Goal: Task Accomplishment & Management: Manage account settings

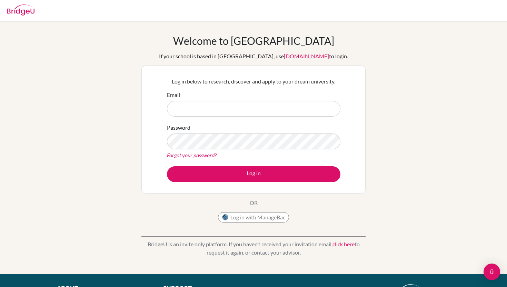
type input "[PERSON_NAME][EMAIL_ADDRESS][PERSON_NAME][DOMAIN_NAME]"
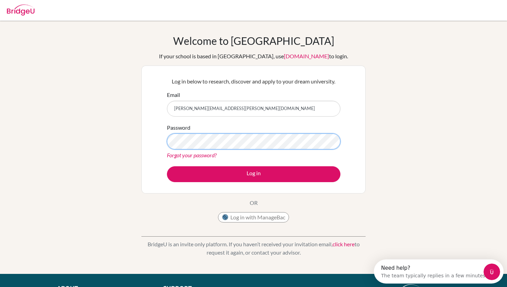
click at [167, 166] on button "Log in" at bounding box center [253, 174] width 173 height 16
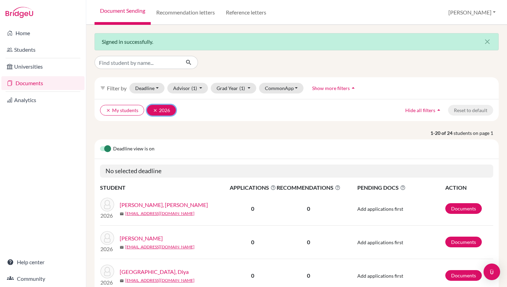
click at [156, 108] on icon "clear" at bounding box center [155, 110] width 5 height 5
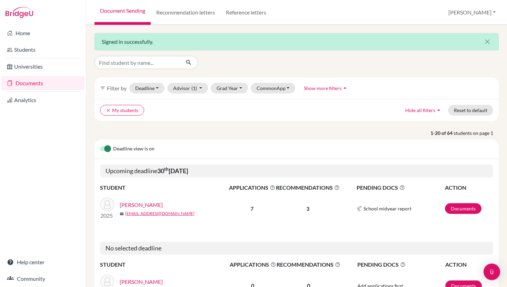
click at [116, 89] on span "Filter by" at bounding box center [117, 88] width 20 height 7
click at [101, 90] on icon "filter_list" at bounding box center [103, 88] width 6 height 6
click at [341, 88] on icon "arrow_drop_up" at bounding box center [344, 87] width 7 height 7
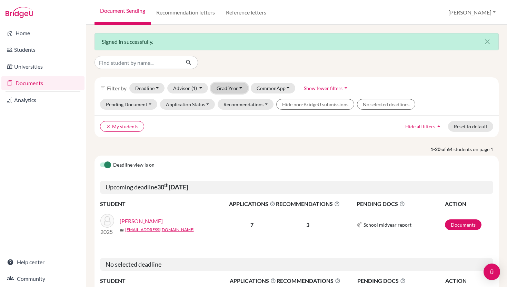
click at [240, 86] on button "Grad Year" at bounding box center [229, 88] width 37 height 11
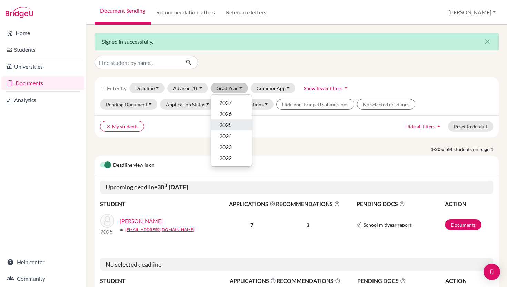
click at [230, 121] on span "2025" at bounding box center [225, 125] width 12 height 8
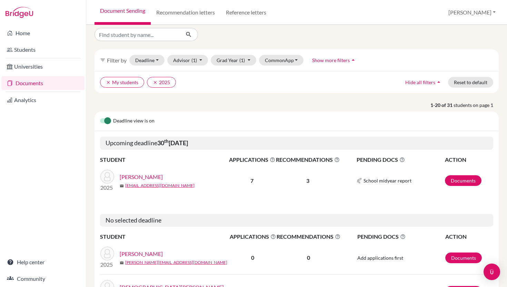
scroll to position [41, 0]
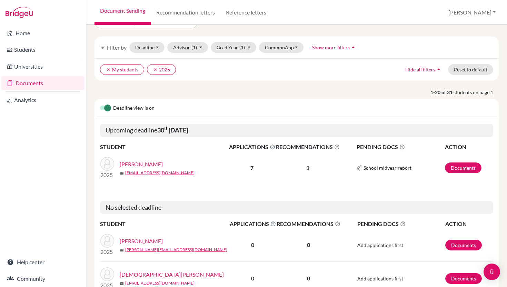
click at [150, 164] on link "[PERSON_NAME]" at bounding box center [141, 164] width 43 height 8
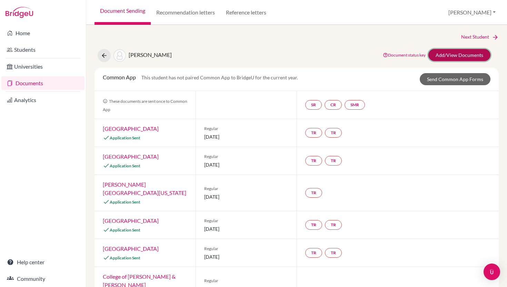
click at [458, 53] on link "Add/View Documents" at bounding box center [459, 55] width 62 height 12
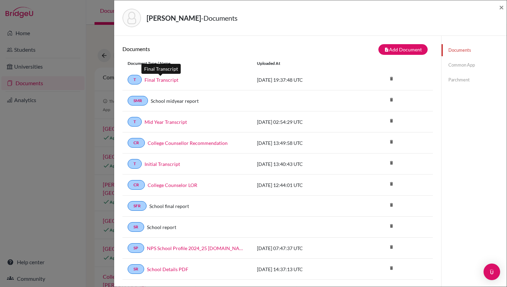
click at [172, 81] on link "Final Transcript" at bounding box center [161, 79] width 34 height 7
click at [168, 165] on link "Initial Transcript" at bounding box center [162, 163] width 36 height 7
click at [139, 206] on link "SFR" at bounding box center [137, 206] width 19 height 10
click at [158, 229] on link "School report" at bounding box center [161, 226] width 29 height 7
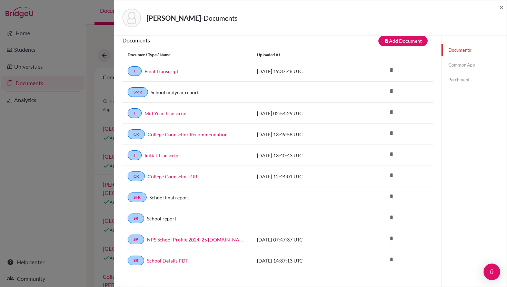
scroll to position [12, 0]
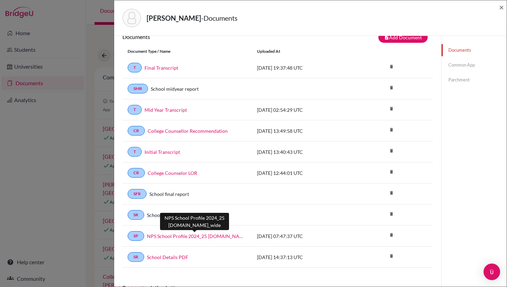
click at [158, 234] on link "NPS School Profile 2024_25 final.school_wide" at bounding box center [197, 235] width 100 height 7
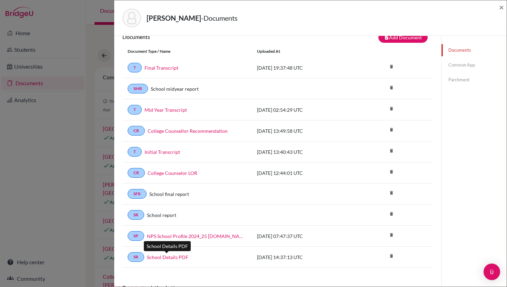
click at [164, 258] on link "School Details PDF" at bounding box center [167, 256] width 41 height 7
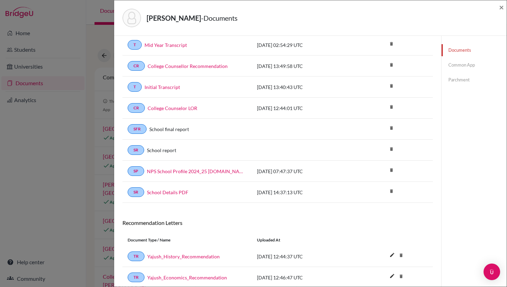
scroll to position [0, 0]
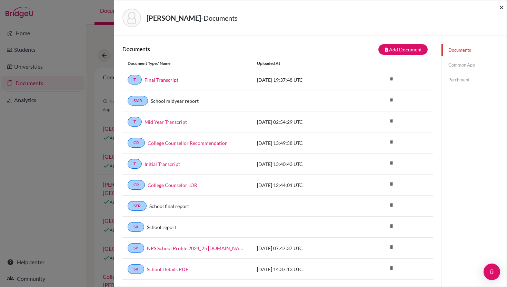
click at [500, 7] on span "×" at bounding box center [501, 7] width 5 height 10
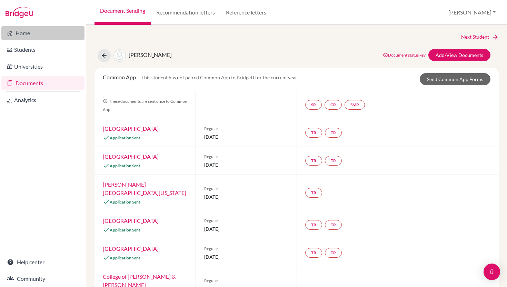
click at [27, 32] on link "Home" at bounding box center [42, 33] width 83 height 14
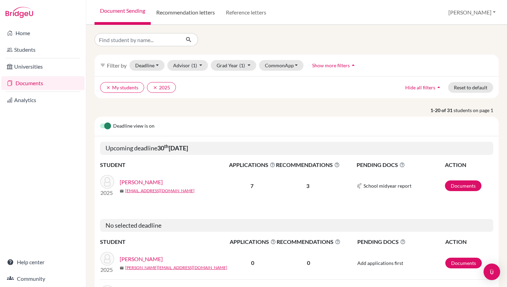
click at [174, 10] on link "Recommendation letters" at bounding box center [186, 12] width 70 height 25
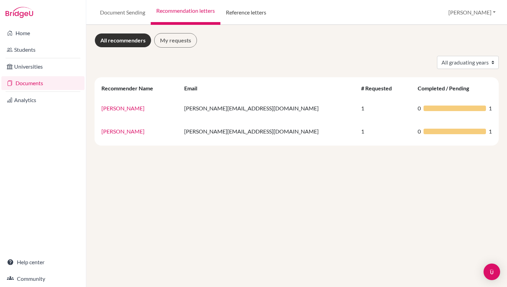
click at [250, 12] on link "Reference letters" at bounding box center [245, 12] width 51 height 25
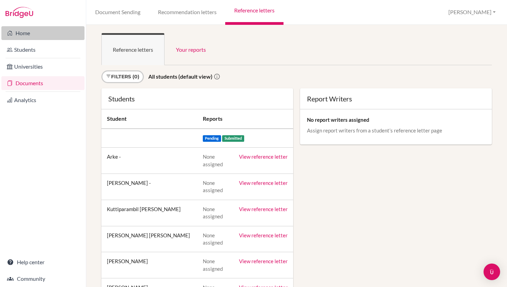
click at [21, 36] on link "Home" at bounding box center [42, 33] width 83 height 14
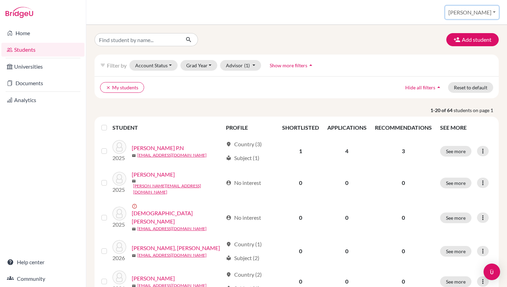
click at [492, 12] on button "[PERSON_NAME]" at bounding box center [471, 12] width 53 height 13
click at [465, 40] on link "School Settings" at bounding box center [443, 39] width 54 height 11
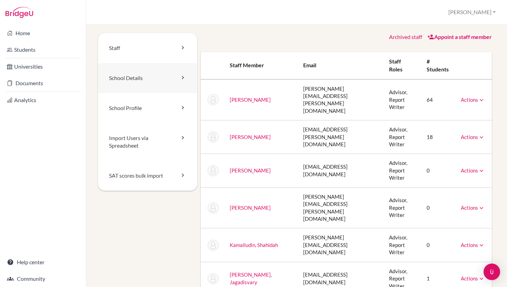
click at [136, 80] on link "School Details" at bounding box center [147, 78] width 99 height 30
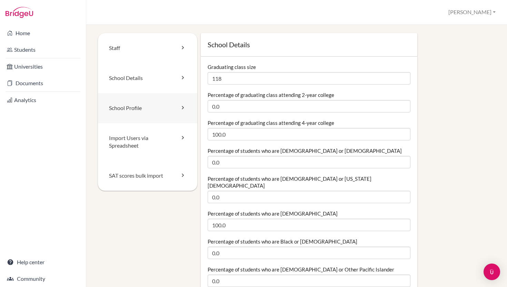
click at [134, 110] on link "School Profile" at bounding box center [147, 108] width 99 height 30
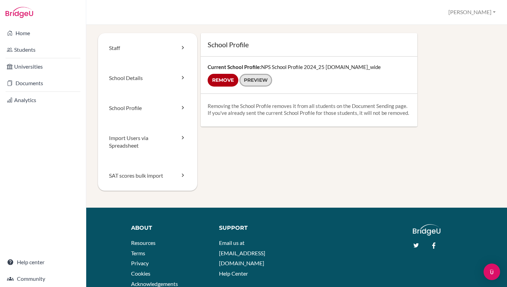
click at [258, 80] on link "Preview" at bounding box center [255, 80] width 33 height 13
click at [140, 146] on link "Import Users via Spreadsheet" at bounding box center [147, 142] width 99 height 38
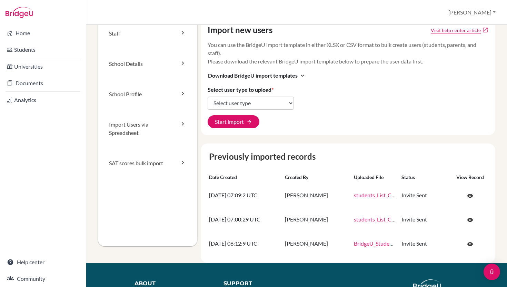
scroll to position [16, 0]
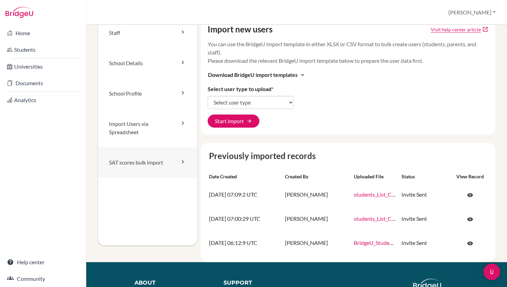
click at [135, 161] on link "SAT scores bulk import" at bounding box center [147, 162] width 99 height 30
